Goal: Register for event/course

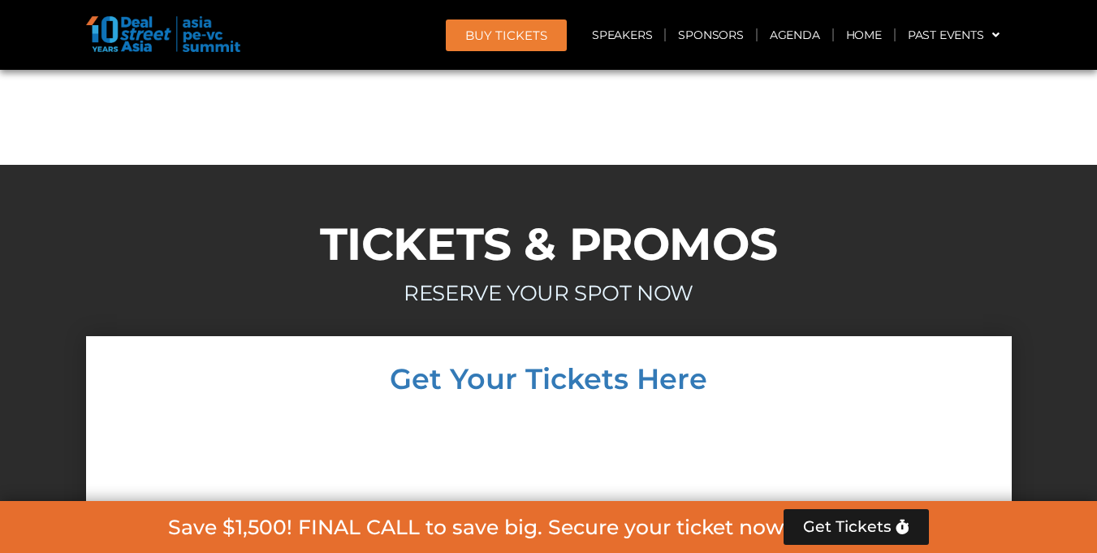
scroll to position [13900, 0]
